Goal: Find contact information: Find contact information

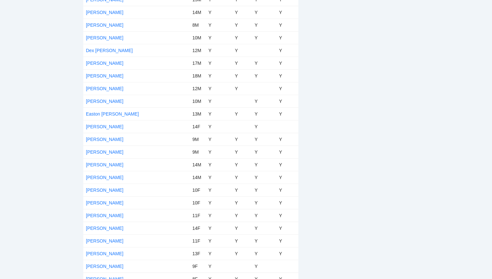
scroll to position [767, 0]
click at [109, 77] on link "[PERSON_NAME]" at bounding box center [104, 75] width 37 height 5
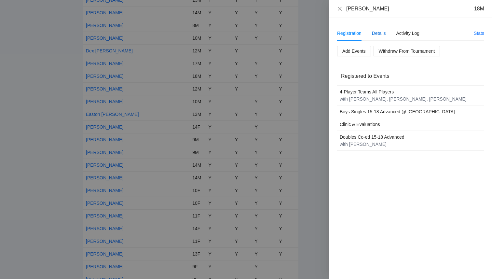
click at [384, 33] on div "Details" at bounding box center [379, 33] width 14 height 7
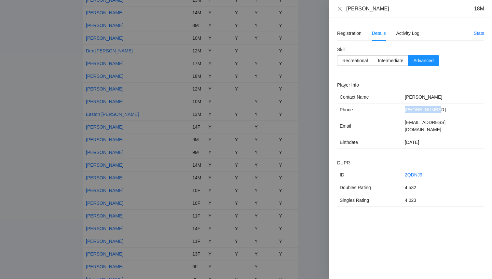
drag, startPoint x: 442, startPoint y: 111, endPoint x: 395, endPoint y: 114, distance: 46.6
click at [395, 114] on tr "Phone [PHONE_NUMBER]" at bounding box center [410, 109] width 147 height 13
copy tr "[PHONE_NUMBER]"
click at [339, 9] on icon "close" at bounding box center [340, 9] width 4 height 4
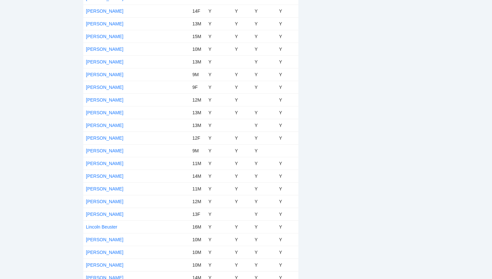
scroll to position [1583, 0]
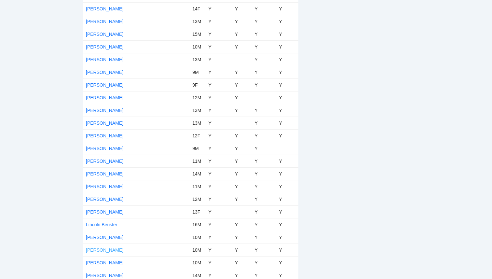
click at [103, 251] on link "[PERSON_NAME]" at bounding box center [104, 249] width 37 height 5
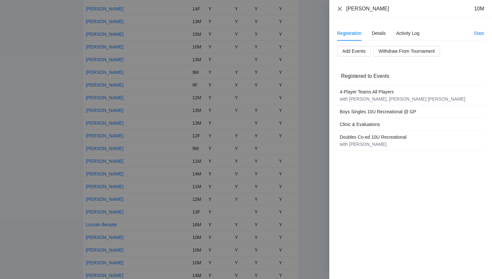
click at [339, 11] on icon "close" at bounding box center [339, 8] width 5 height 5
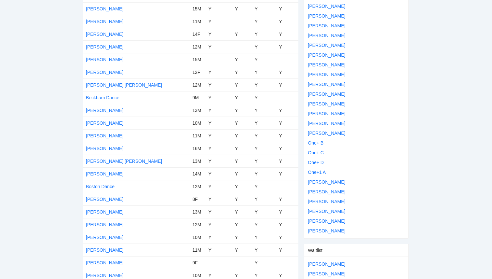
scroll to position [0, 0]
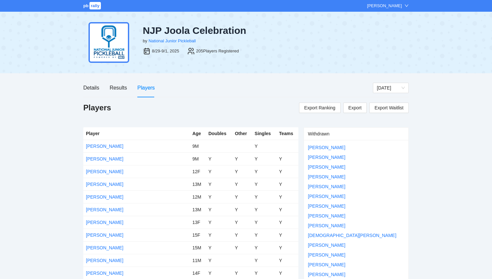
click at [85, 7] on span "pb" at bounding box center [85, 5] width 5 height 5
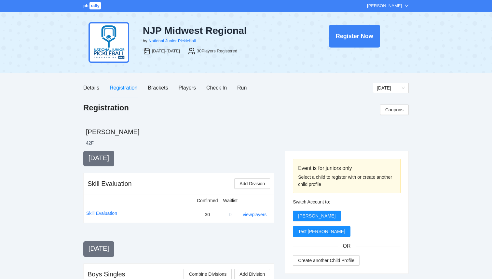
click at [368, 126] on div "Registration Coupons" at bounding box center [245, 114] width 325 height 25
click at [95, 7] on span "rally" at bounding box center [94, 5] width 11 height 7
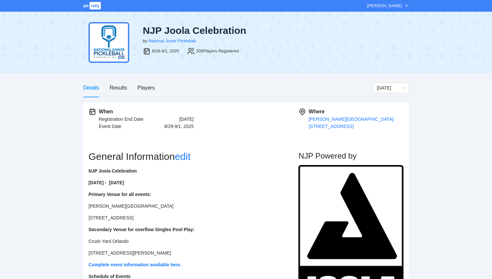
click at [109, 80] on div "Details Results Players" at bounding box center [119, 87] width 72 height 19
click at [120, 91] on div "Results" at bounding box center [118, 88] width 17 height 8
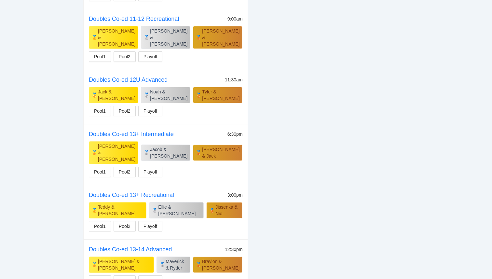
scroll to position [1292, 0]
